Goal: Task Accomplishment & Management: Complete application form

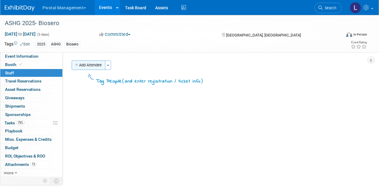
click at [90, 61] on button "Add Attendee" at bounding box center [89, 65] width 34 height 10
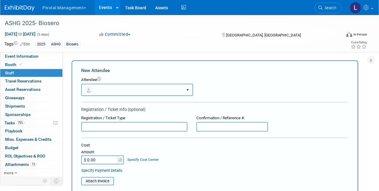
click at [117, 93] on button "button" at bounding box center [137, 90] width 112 height 12
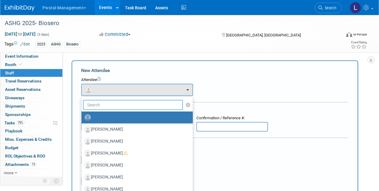
click at [119, 105] on input "text" at bounding box center [133, 105] width 100 height 10
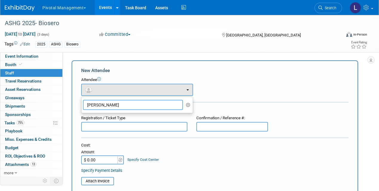
type input "Michael Lan"
click at [359, 120] on div "Add Attendee Toggle Dropdown Quick -Tag Attendees Apply X (me) select all cancel" at bounding box center [217, 176] width 300 height 233
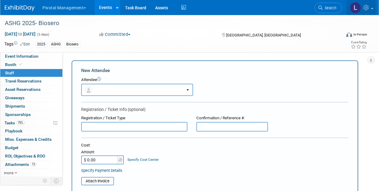
click at [367, 8] on icon at bounding box center [366, 7] width 7 height 5
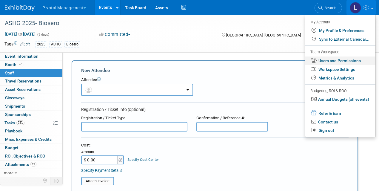
click at [333, 62] on link "Users and Permissions" at bounding box center [340, 60] width 70 height 9
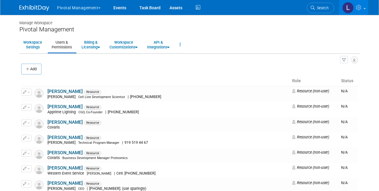
drag, startPoint x: 27, startPoint y: 69, endPoint x: 35, endPoint y: 67, distance: 8.8
click at [27, 69] on icon "button" at bounding box center [28, 69] width 4 height 4
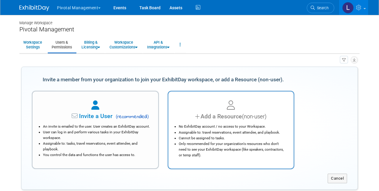
click at [234, 122] on div "No ExhibitDay account / no access to your Workspace. Assignable to: travel rese…" at bounding box center [231, 139] width 111 height 37
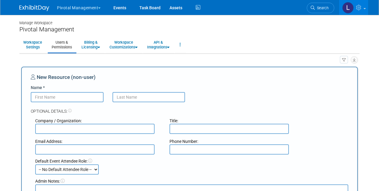
click at [70, 99] on input "Name *" at bounding box center [67, 97] width 73 height 10
type input "[PERSON_NAME]"
type input "Langan"
click at [81, 125] on input "text" at bounding box center [94, 128] width 119 height 10
type input "Biosero"
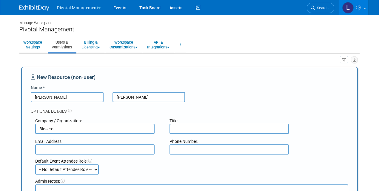
drag, startPoint x: 144, startPoint y: 99, endPoint x: 113, endPoint y: 95, distance: 31.3
click at [113, 95] on input "Langan" at bounding box center [148, 97] width 73 height 10
type input "Malanga"
click at [183, 126] on input "text" at bounding box center [228, 128] width 119 height 10
type input "Field Applications Scientist"
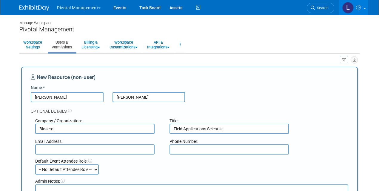
click at [101, 146] on input "text" at bounding box center [94, 149] width 119 height 10
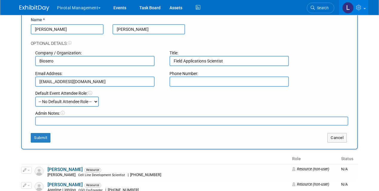
scroll to position [93, 0]
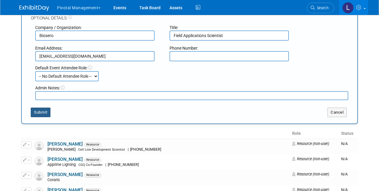
type input "MichaelMalanga@biosero.com"
click at [40, 109] on button "Submit" at bounding box center [41, 112] width 20 height 10
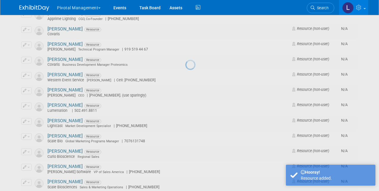
scroll to position [0, 0]
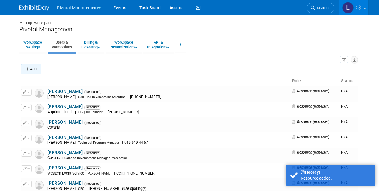
click at [33, 68] on button "Add" at bounding box center [31, 69] width 20 height 11
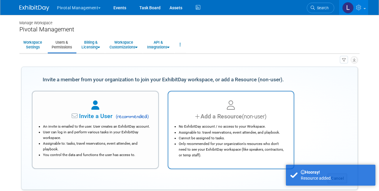
click at [269, 119] on div "Add a Resource (non-user)" at bounding box center [231, 116] width 111 height 9
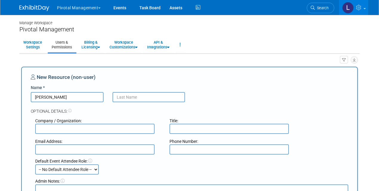
type input "[PERSON_NAME]"
type input "Langan"
type input "Biosero"
click at [124, 153] on input "text" at bounding box center [94, 149] width 119 height 10
click at [68, 148] on input "text" at bounding box center [94, 149] width 119 height 10
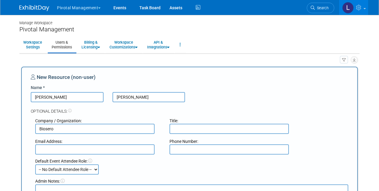
paste input "MichaelLangan@biosero.com"
type input "MichaelLangan@biosero.com"
click at [180, 129] on input "text" at bounding box center [228, 128] width 119 height 10
paste input "Applications Consulting Scientist"
type input "Applications Consulting Scientist"
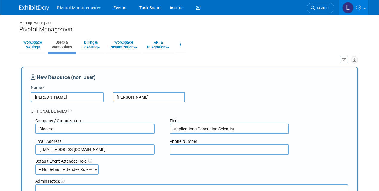
click at [202, 148] on input "text" at bounding box center [228, 149] width 119 height 10
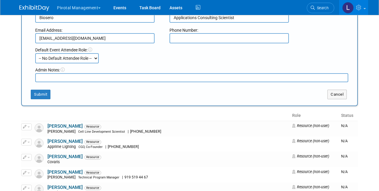
scroll to position [115, 0]
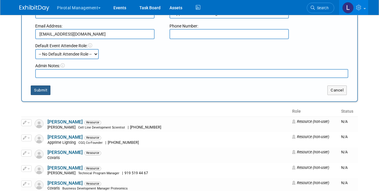
click at [40, 91] on button "Submit" at bounding box center [41, 90] width 20 height 10
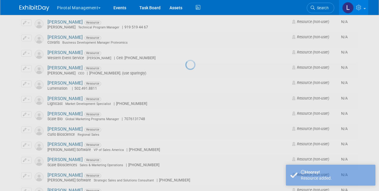
scroll to position [0, 0]
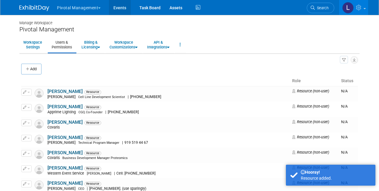
click at [118, 7] on link "Events" at bounding box center [120, 7] width 22 height 15
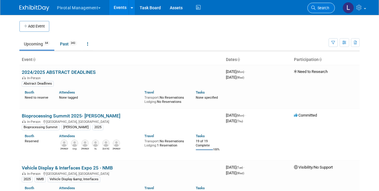
click at [322, 7] on span "Search" at bounding box center [322, 8] width 14 height 4
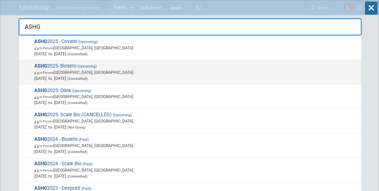
type input "ASHG"
click at [42, 64] on strong "ASHG" at bounding box center [40, 66] width 13 height 6
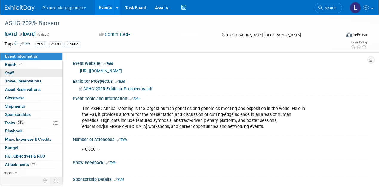
click at [15, 73] on link "0 Staff 0" at bounding box center [31, 73] width 62 height 8
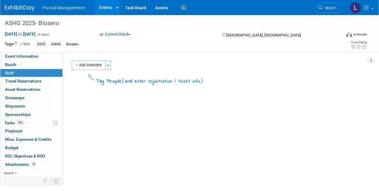
click at [111, 68] on button "Toggle Dropdown" at bounding box center [108, 65] width 6 height 10
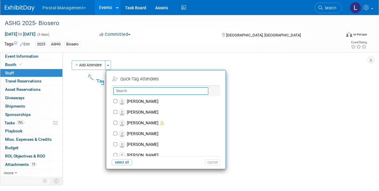
click at [127, 89] on input "text" at bounding box center [160, 90] width 95 height 7
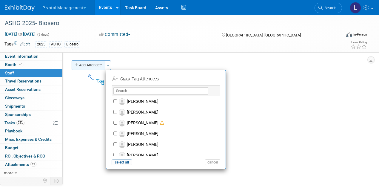
click at [88, 64] on button "Add Attendee" at bounding box center [89, 65] width 34 height 10
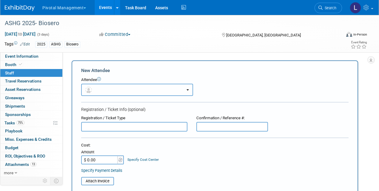
click at [140, 89] on button "button" at bounding box center [137, 90] width 112 height 12
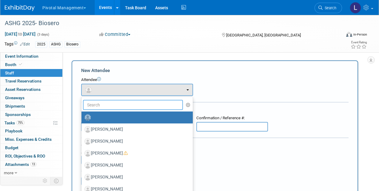
click at [135, 107] on input "text" at bounding box center [133, 105] width 100 height 10
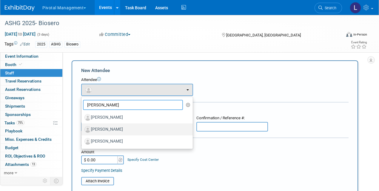
type input "[PERSON_NAME]"
click at [142, 129] on label "[PERSON_NAME]" at bounding box center [135, 129] width 102 height 10
click at [82, 129] on input "[PERSON_NAME]" at bounding box center [80, 128] width 4 height 4
select select "309de23b-41e6-4f01-9225-eff945b6980a"
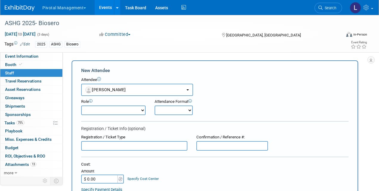
click at [130, 110] on select "Applications Business Development CCO CEO CGO, Co-Founder CRO Demonstrator" at bounding box center [113, 110] width 64 height 10
select select "600"
click at [81, 105] on select "Applications Business Development CCO CEO CGO, Co-Founder CRO Demonstrator" at bounding box center [113, 110] width 64 height 10
click at [172, 111] on select "Onsite Remote" at bounding box center [174, 110] width 38 height 10
select select "1"
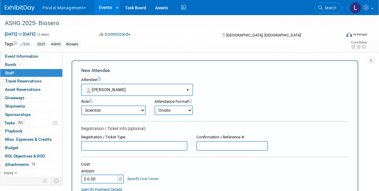
click at [155, 105] on select "Onsite Remote" at bounding box center [174, 110] width 38 height 10
click at [138, 145] on input "text" at bounding box center [134, 146] width 106 height 10
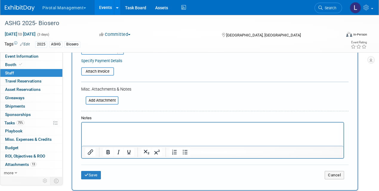
scroll to position [131, 0]
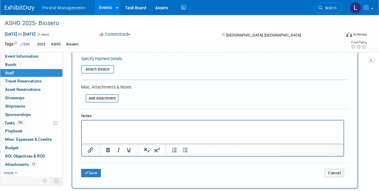
type input "Full Conference"
click at [155, 129] on html at bounding box center [213, 124] width 262 height 8
click at [110, 92] on div "Add Attachment" at bounding box center [99, 92] width 37 height 1
click at [109, 95] on input "file" at bounding box center [82, 98] width 71 height 7
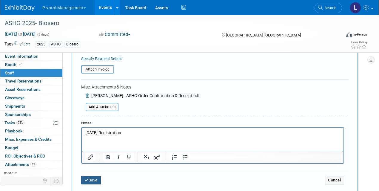
click at [95, 179] on button "Save" at bounding box center [91, 180] width 20 height 8
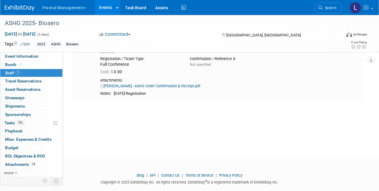
scroll to position [9, 0]
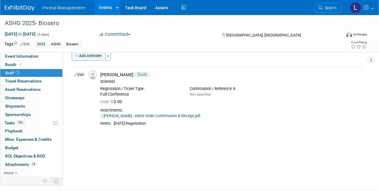
click at [99, 58] on button "Add Attendee" at bounding box center [89, 56] width 34 height 10
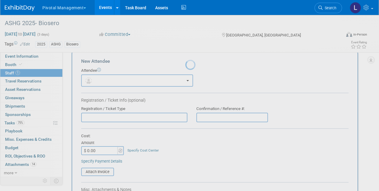
scroll to position [0, 0]
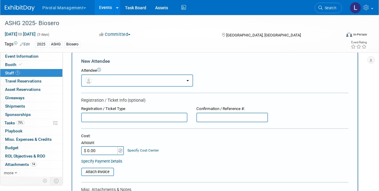
click at [103, 78] on button "button" at bounding box center [137, 80] width 112 height 12
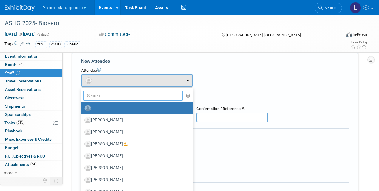
click at [106, 94] on input "text" at bounding box center [133, 95] width 100 height 10
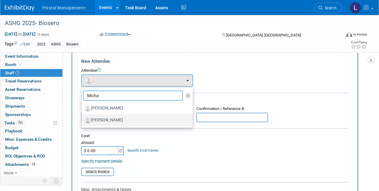
type input "MIcha"
click at [111, 120] on label "[PERSON_NAME]" at bounding box center [135, 120] width 102 height 10
click at [82, 120] on input "[PERSON_NAME]" at bounding box center [80, 119] width 4 height 4
select select "d51f3a07-4dce-4dce-bf13-4a68ac617b46"
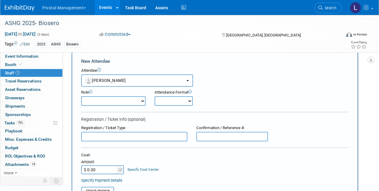
click at [110, 101] on select "Applications Business Development CCO CEO CGO, Co-Founder CRO Demonstrator" at bounding box center [113, 101] width 64 height 10
select select "600"
click at [81, 96] on select "Applications Business Development CCO CEO CGO, Co-Founder CRO Demonstrator" at bounding box center [113, 101] width 64 height 10
click at [188, 100] on select "Onsite Remote" at bounding box center [174, 101] width 38 height 10
select select "1"
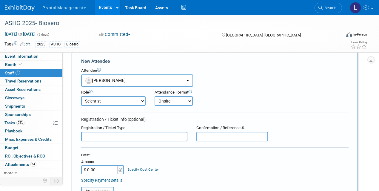
click at [155, 96] on select "Onsite Remote" at bounding box center [174, 101] width 38 height 10
click at [146, 137] on input "text" at bounding box center [134, 137] width 106 height 10
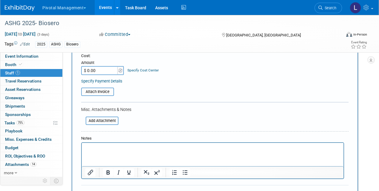
scroll to position [112, 0]
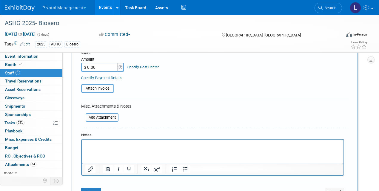
type input "Full Conference"
click at [122, 144] on p "Rich Text Area. Press ALT-0 for help." at bounding box center [212, 145] width 255 height 6
click at [102, 113] on div "Add Attachment" at bounding box center [102, 117] width 33 height 8
click at [103, 116] on input "file" at bounding box center [82, 117] width 71 height 7
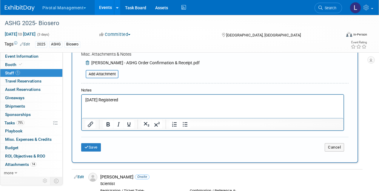
scroll to position [167, 0]
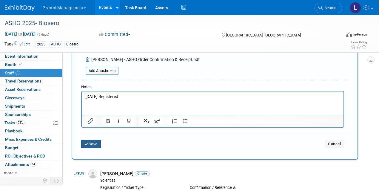
click at [94, 143] on button "Save" at bounding box center [91, 144] width 20 height 8
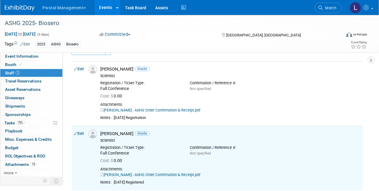
scroll to position [4, 0]
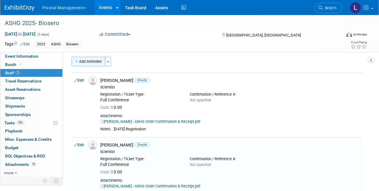
click at [91, 63] on button "Add Attendee" at bounding box center [89, 62] width 34 height 10
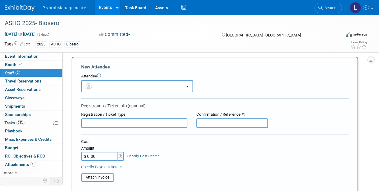
scroll to position [0, 0]
click at [120, 86] on button "button" at bounding box center [137, 86] width 112 height 12
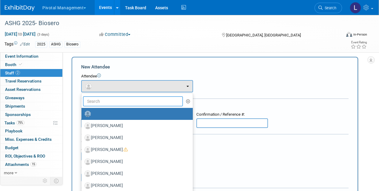
click at [121, 99] on input "text" at bounding box center [133, 101] width 100 height 10
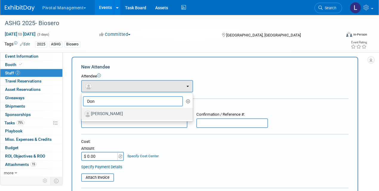
type input "Don"
click at [122, 114] on label "[PERSON_NAME]" at bounding box center [135, 114] width 102 height 10
click at [82, 114] on input "[PERSON_NAME]" at bounding box center [80, 113] width 4 height 4
select select "7726ab0e-3f93-4ebf-a5d3-daaab3b4efd7"
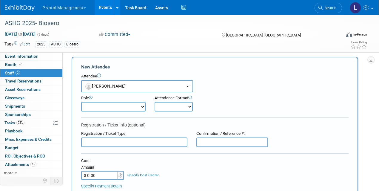
click at [146, 104] on div "Role Applications Business Development CCO CEO CGO, Co-Founder" at bounding box center [113, 103] width 73 height 16
click at [143, 104] on select "Applications Business Development CCO CEO CGO, Co-Founder CRO Demonstrator" at bounding box center [113, 107] width 64 height 10
select select "4"
click at [81, 102] on select "Applications Business Development CCO CEO CGO, Co-Founder CRO Demonstrator" at bounding box center [113, 107] width 64 height 10
click at [186, 104] on select "Onsite Remote" at bounding box center [174, 107] width 38 height 10
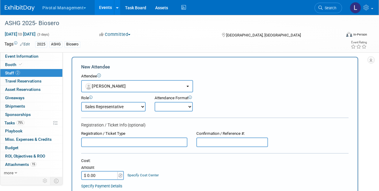
select select "1"
click at [155, 102] on select "Onsite Remote" at bounding box center [174, 107] width 38 height 10
click at [107, 144] on input "text" at bounding box center [134, 142] width 106 height 10
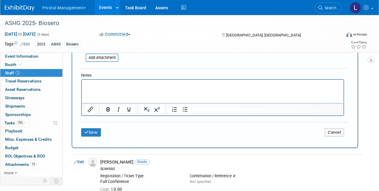
scroll to position [175, 0]
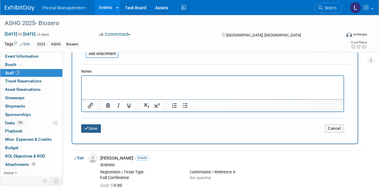
type input "Booth Pass"
click at [90, 127] on button "Save" at bounding box center [91, 128] width 20 height 8
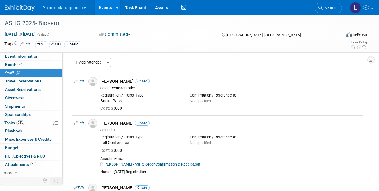
scroll to position [0, 0]
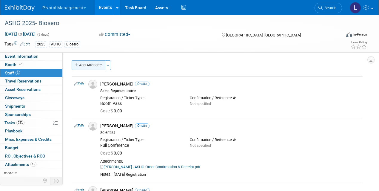
click at [88, 66] on button "Add Attendee" at bounding box center [89, 65] width 34 height 10
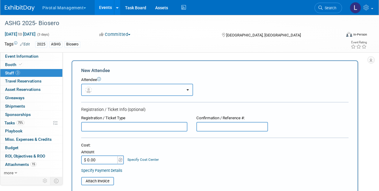
click at [111, 89] on button "button" at bounding box center [137, 90] width 112 height 12
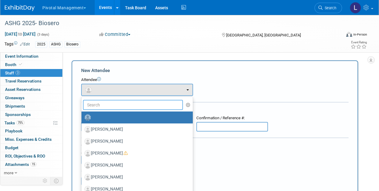
click at [112, 108] on input "text" at bounding box center [133, 105] width 100 height 10
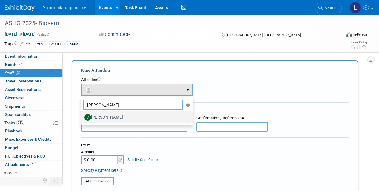
type input "[PERSON_NAME]"
click at [106, 117] on label "[PERSON_NAME]" at bounding box center [135, 117] width 102 height 10
click at [82, 117] on input "[PERSON_NAME]" at bounding box center [80, 117] width 4 height 4
select select "1fc024ac-9dd8-4e91-b407-e518b2e44265"
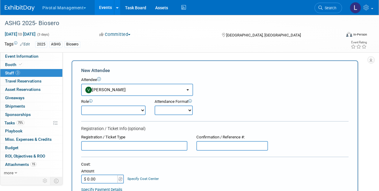
click at [107, 110] on select "Applications Business Development CCO CEO CGO, Co-Founder CRO Demonstrator" at bounding box center [113, 110] width 64 height 10
click at [81, 105] on select "Applications Business Development CCO CEO CGO, Co-Founder CRO Demonstrator" at bounding box center [113, 110] width 64 height 10
click at [131, 107] on select "Applications Business Development CCO CEO CGO, Co-Founder CRO Demonstrator" at bounding box center [113, 110] width 64 height 10
select select "3"
click at [81, 105] on select "Applications Business Development CCO CEO CGO, Co-Founder CRO Demonstrator" at bounding box center [113, 110] width 64 height 10
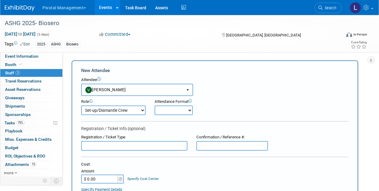
click at [171, 107] on select "Onsite Remote" at bounding box center [174, 110] width 38 height 10
select select "1"
click at [155, 105] on select "Onsite Remote" at bounding box center [174, 110] width 38 height 10
click at [114, 147] on input "text" at bounding box center [134, 146] width 106 height 10
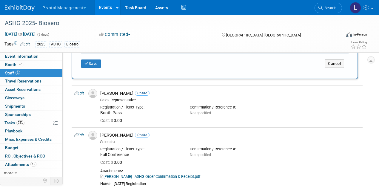
scroll to position [137, 0]
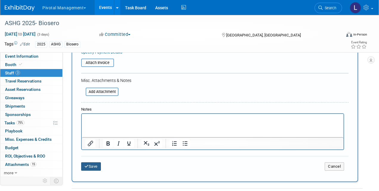
type input "Booth Pass"
click at [90, 169] on button "Save" at bounding box center [91, 166] width 20 height 8
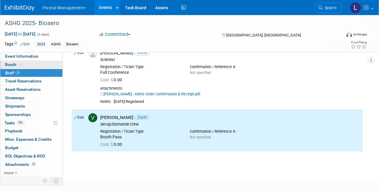
click at [14, 64] on span "Booth" at bounding box center [14, 64] width 18 height 5
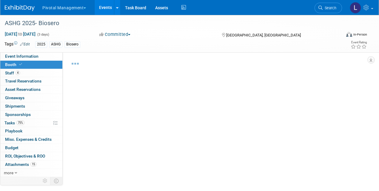
select select "Yes"
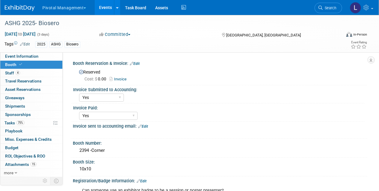
click at [117, 78] on link "Invoice" at bounding box center [119, 79] width 20 height 4
click at [137, 63] on link "Edit" at bounding box center [135, 63] width 10 height 4
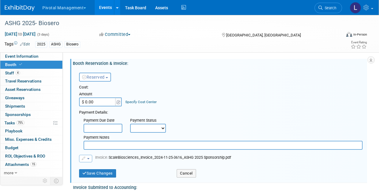
click at [96, 101] on input "$ 0.00" at bounding box center [97, 101] width 37 height 9
paste input "9,86"
type input "$ 9,860.00"
click at [104, 176] on button "Save Changes" at bounding box center [97, 173] width 37 height 8
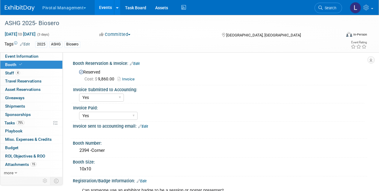
click at [138, 62] on link "Edit" at bounding box center [135, 63] width 10 height 4
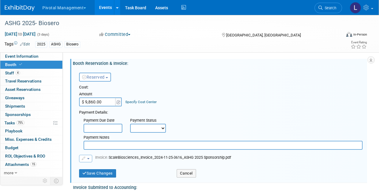
click at [90, 158] on button "button" at bounding box center [85, 158] width 13 height 7
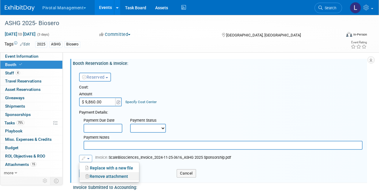
click at [90, 173] on link "Remove attachment" at bounding box center [109, 176] width 60 height 8
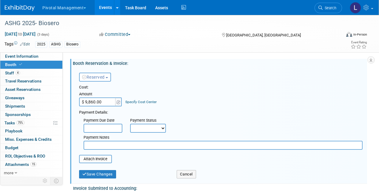
click at [108, 103] on input "$ 9,860.00" at bounding box center [97, 101] width 37 height 9
type input "$"
type input "$ 0.00"
click at [98, 144] on input "text" at bounding box center [223, 144] width 279 height 9
type input "In Click Up"
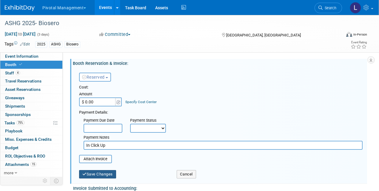
click at [93, 172] on button "Save Changes" at bounding box center [97, 174] width 37 height 8
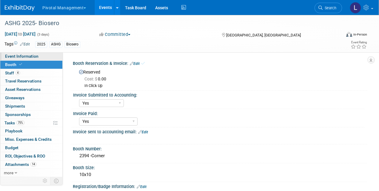
click at [27, 57] on span "Event Information" at bounding box center [21, 56] width 33 height 5
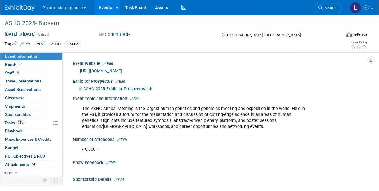
click at [327, 10] on span "Search" at bounding box center [329, 8] width 14 height 4
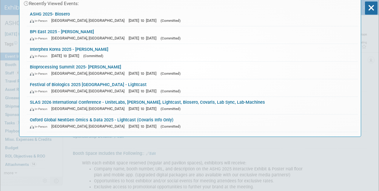
scroll to position [5, 0]
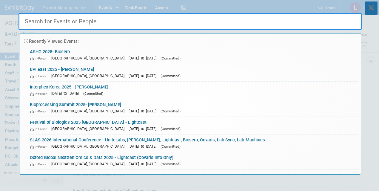
click at [373, 8] on icon at bounding box center [371, 7] width 13 height 13
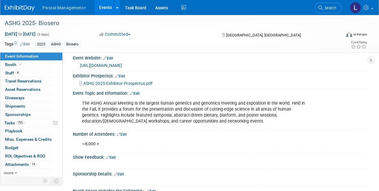
click at [33, 54] on span "Event Information" at bounding box center [21, 56] width 33 height 5
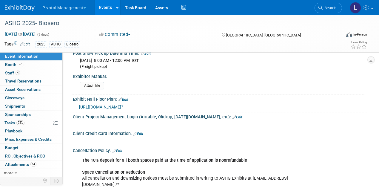
scroll to position [835, 0]
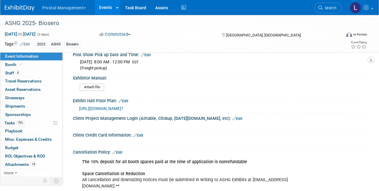
click at [123, 106] on span "[URL][DOMAIN_NAME]?" at bounding box center [101, 108] width 44 height 5
